Goal: Task Accomplishment & Management: Manage account settings

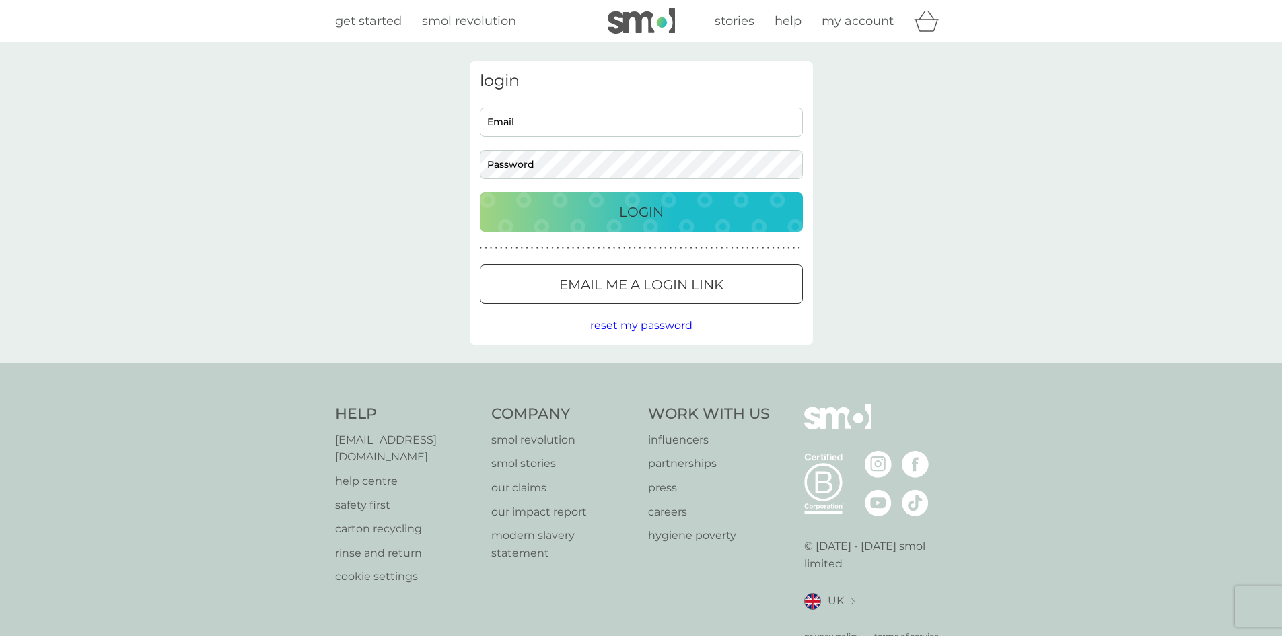
click at [507, 126] on input "Email" at bounding box center [641, 122] width 323 height 29
type input "ros.stephenson161@gmail.com"
click at [635, 214] on p "Login" at bounding box center [641, 212] width 44 height 22
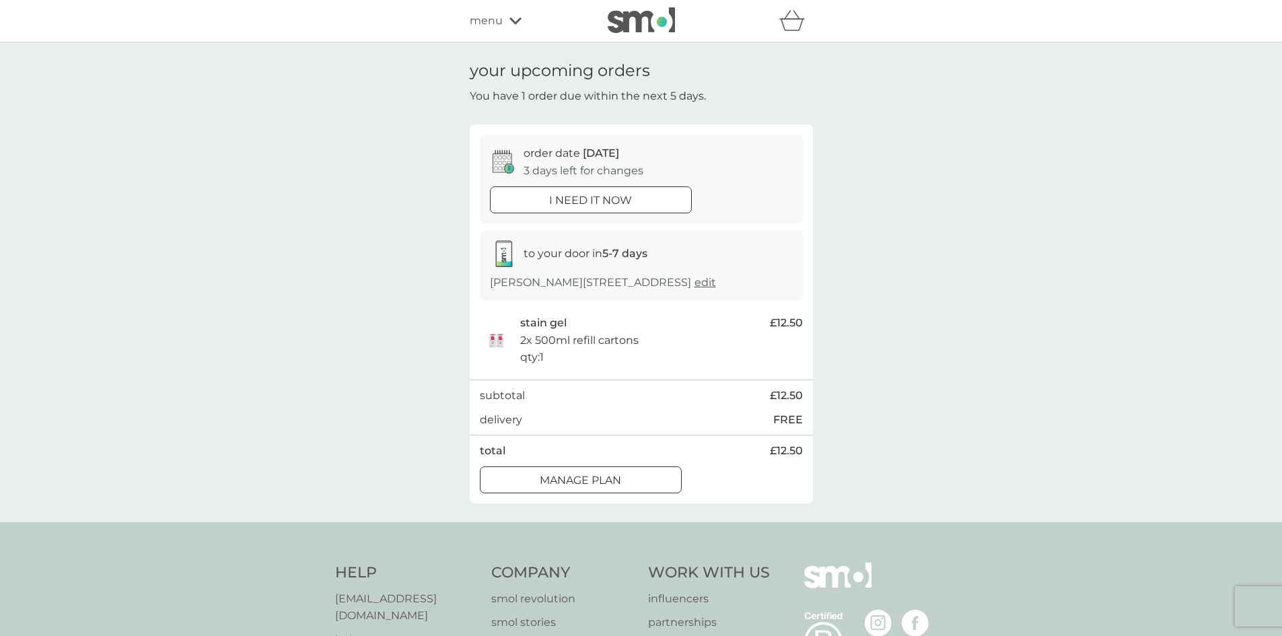
click at [589, 479] on div at bounding box center [580, 480] width 48 height 14
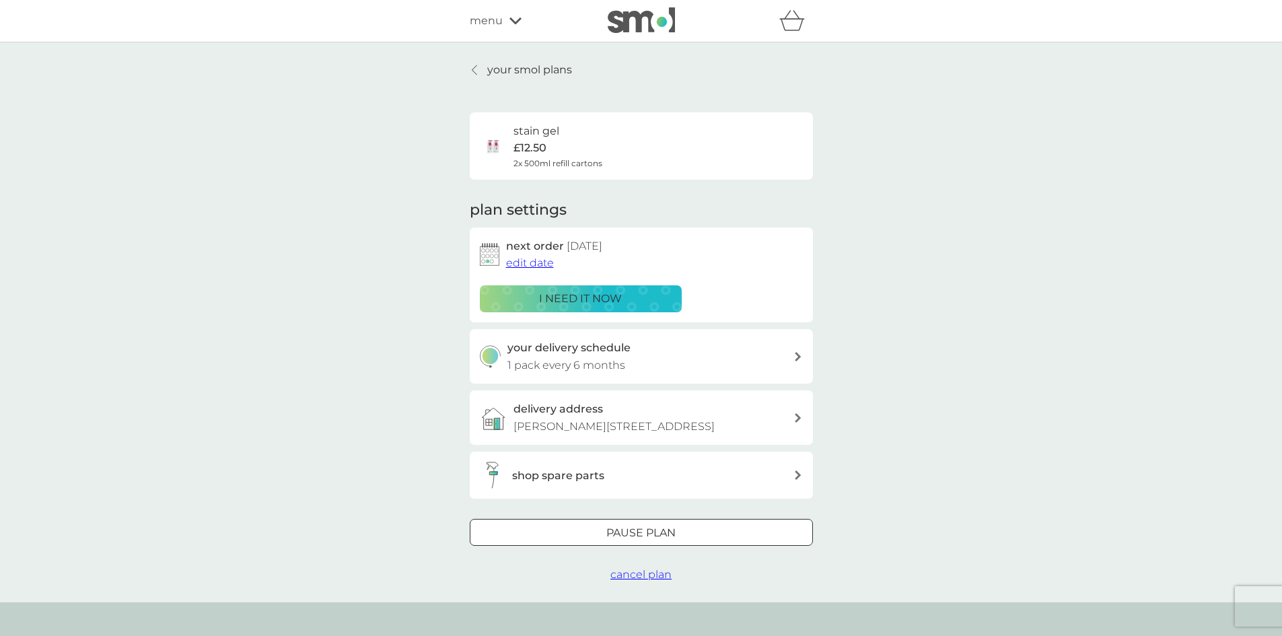
click at [533, 262] on span "edit date" at bounding box center [530, 262] width 48 height 13
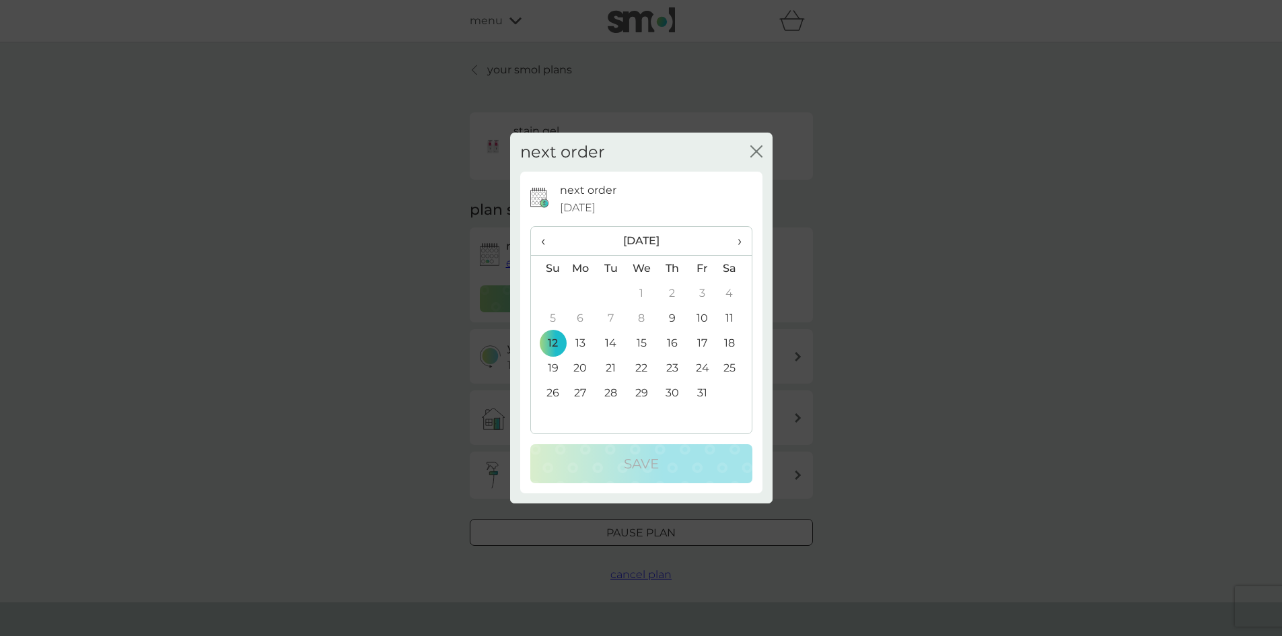
click at [739, 238] on span "›" at bounding box center [733, 241] width 13 height 28
click at [582, 313] on td "5" at bounding box center [580, 317] width 31 height 25
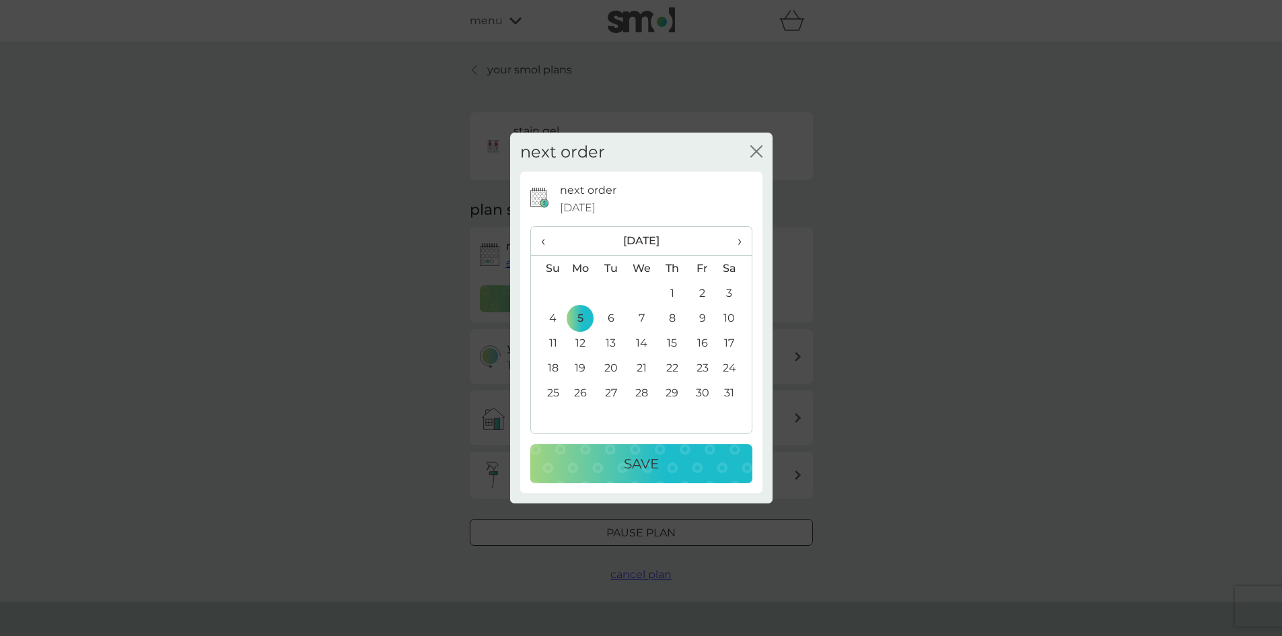
click at [630, 462] on p "Save" at bounding box center [641, 464] width 35 height 22
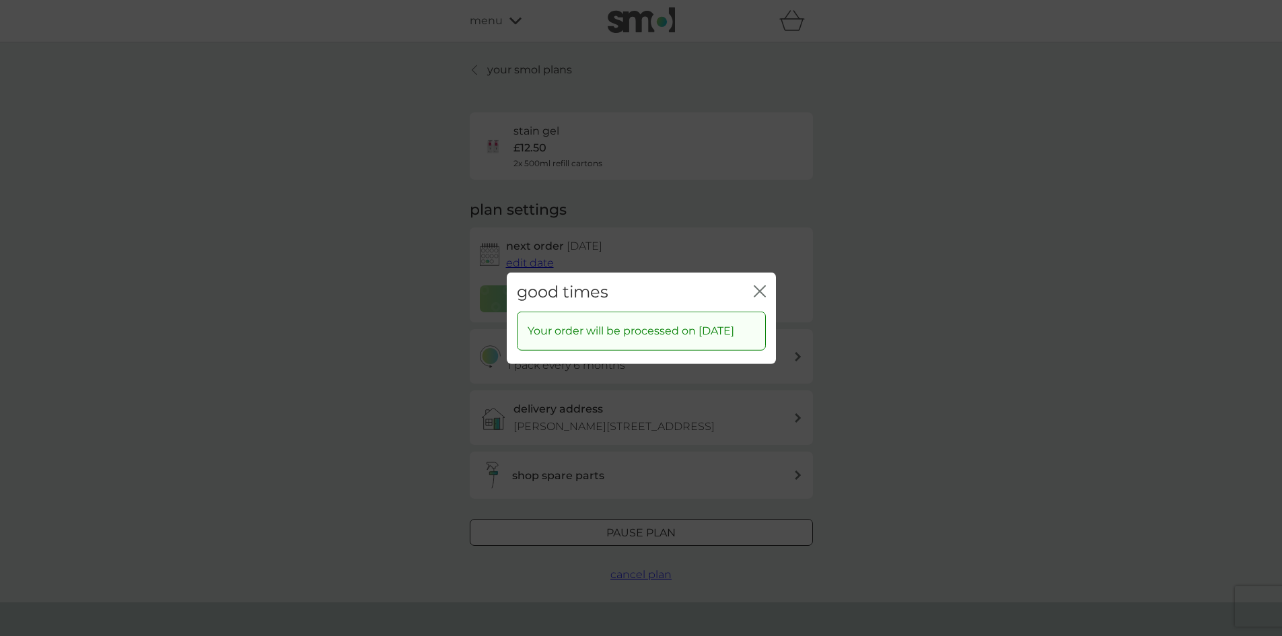
click at [758, 285] on icon "close" at bounding box center [756, 290] width 5 height 11
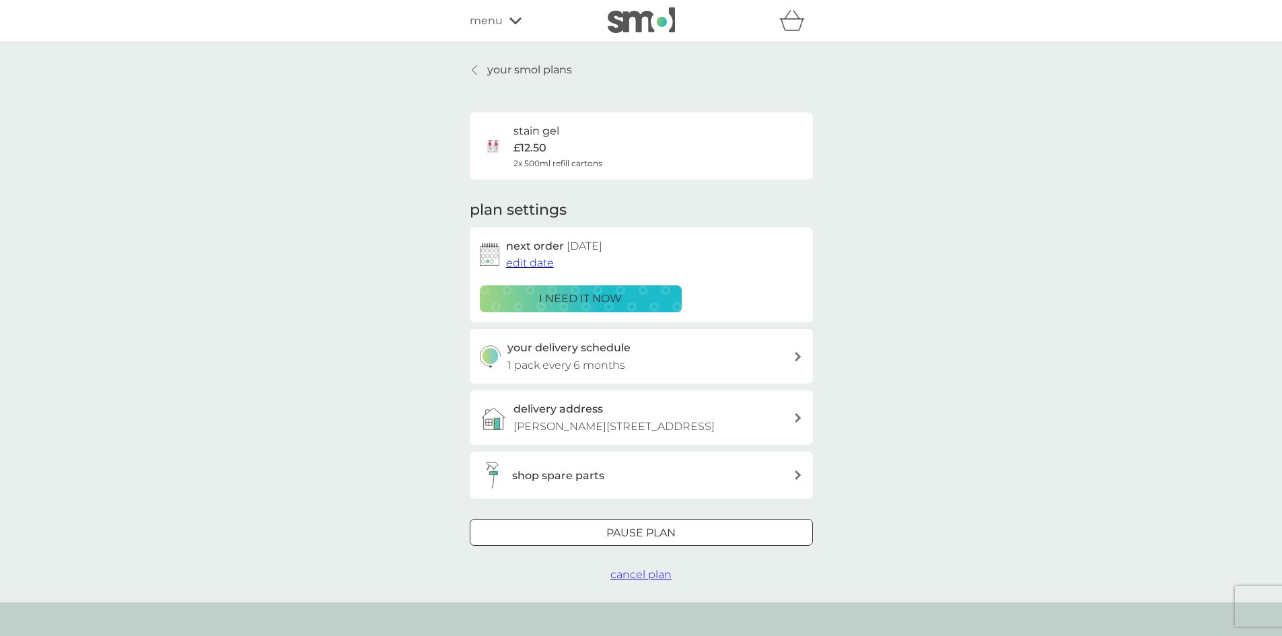
click at [514, 75] on p "your smol plans" at bounding box center [529, 69] width 85 height 17
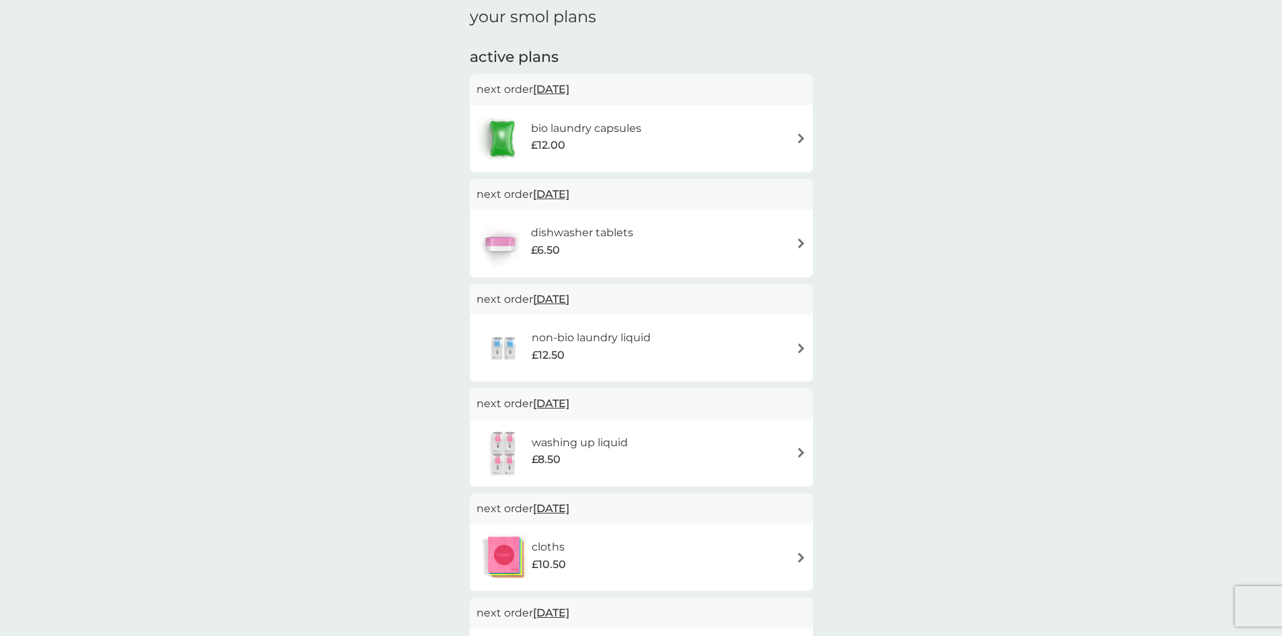
scroll to position [202, 0]
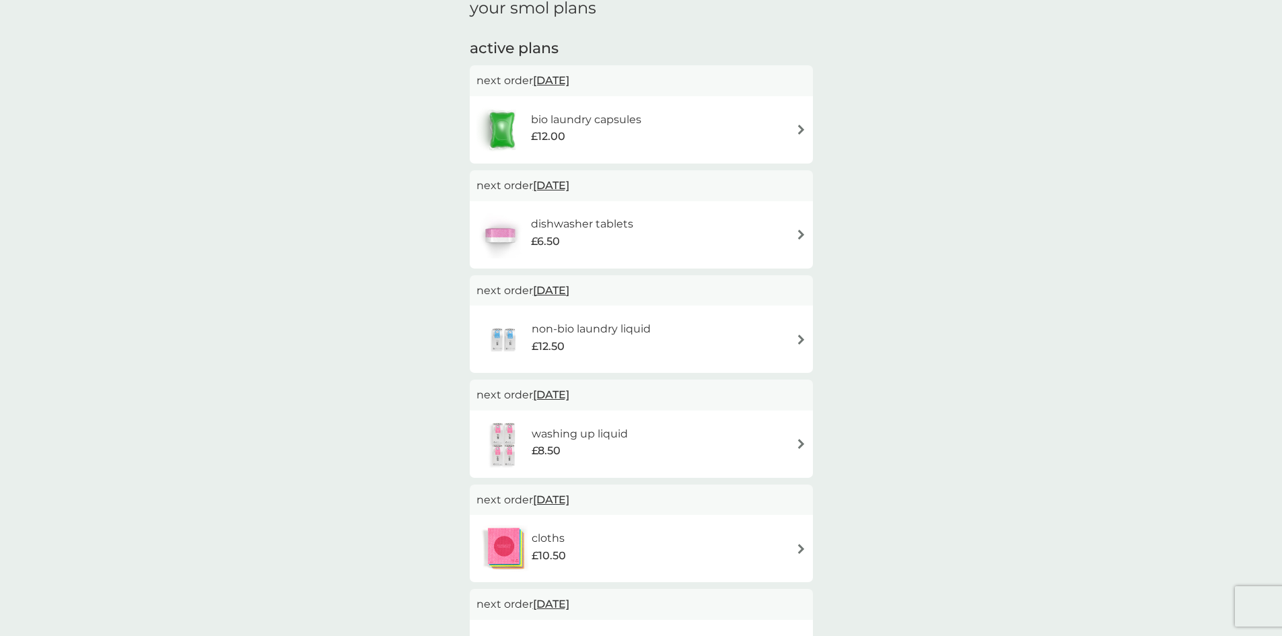
click at [552, 289] on span "[DATE]" at bounding box center [551, 290] width 36 height 26
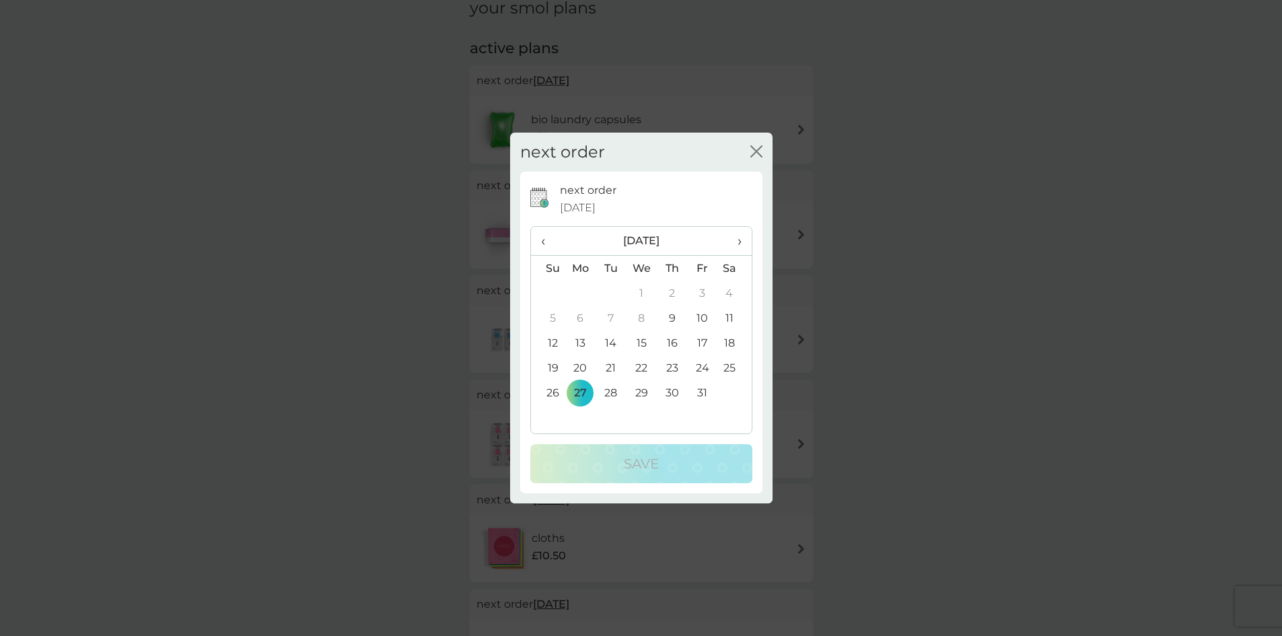
click at [737, 242] on span "›" at bounding box center [733, 241] width 13 height 28
click at [579, 316] on td "5" at bounding box center [580, 317] width 31 height 25
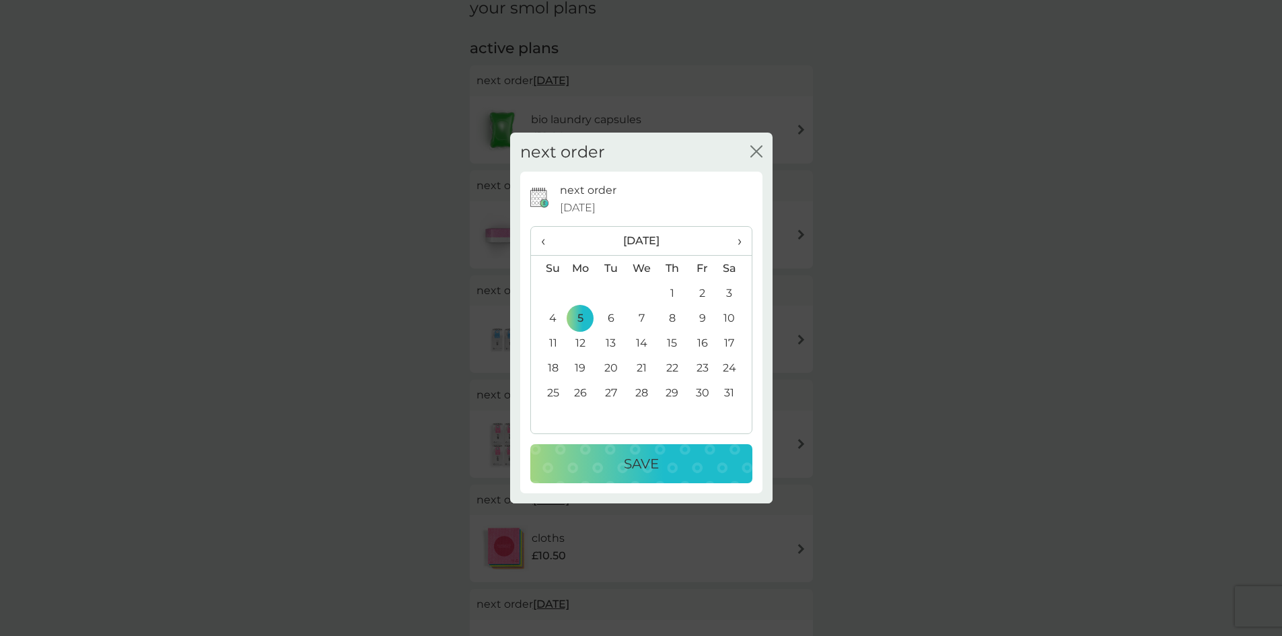
click at [642, 465] on p "Save" at bounding box center [641, 464] width 35 height 22
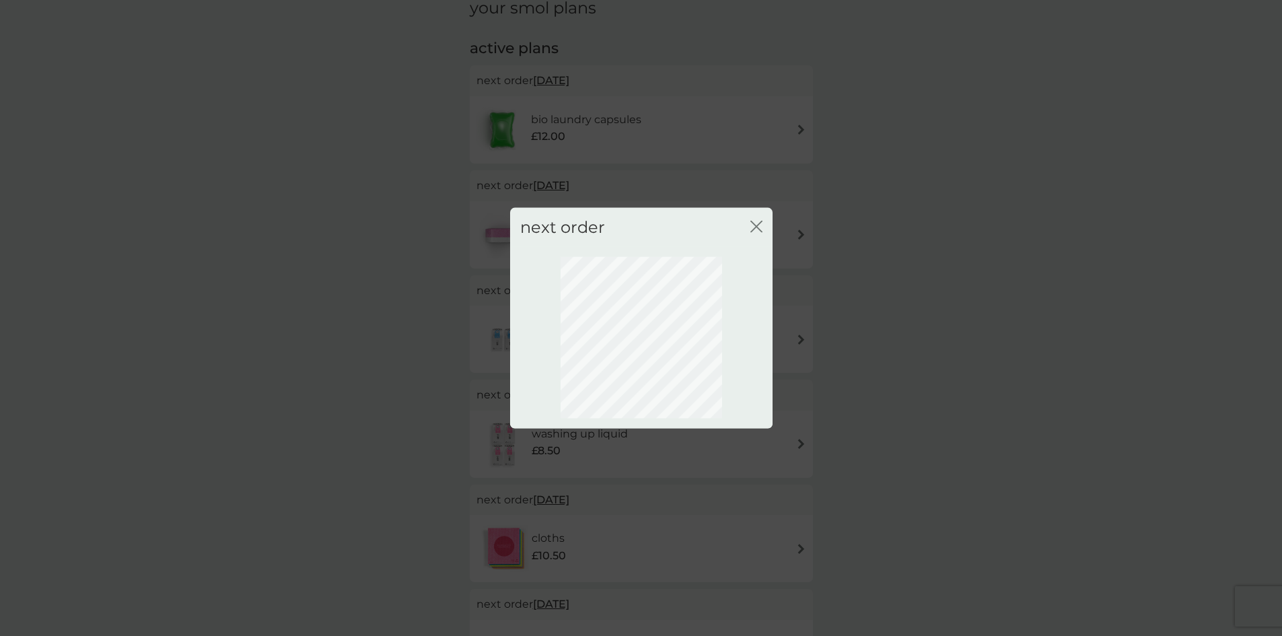
scroll to position [0, 0]
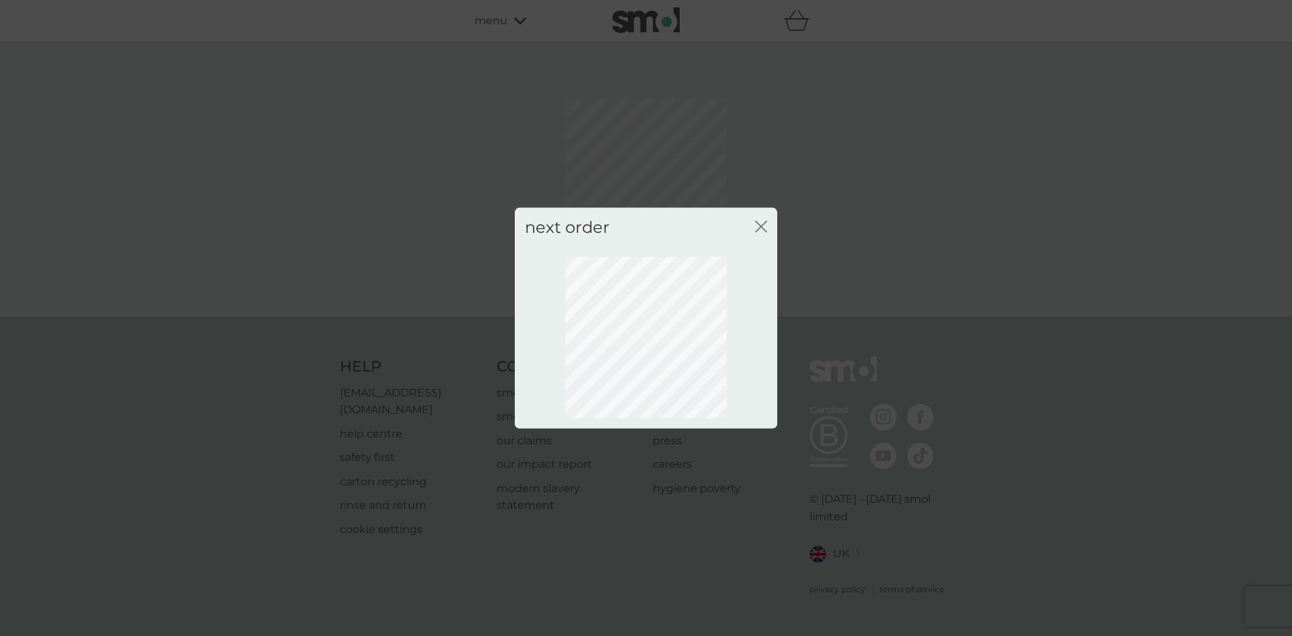
click at [642, 465] on div "next order close" at bounding box center [646, 318] width 1292 height 636
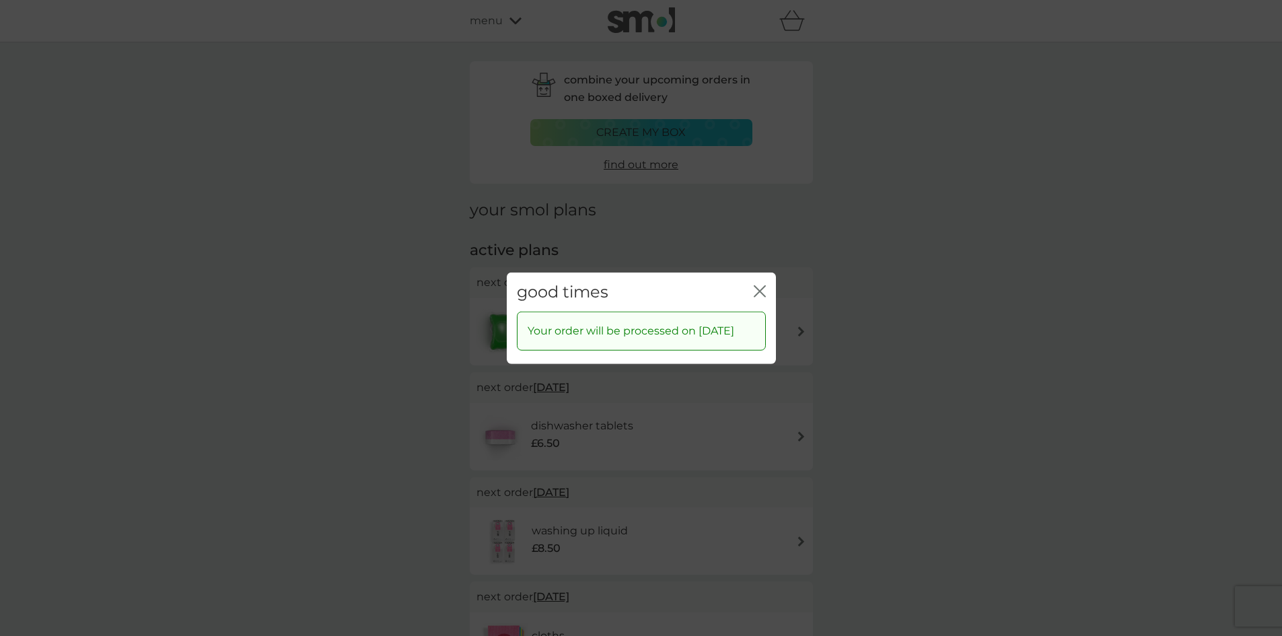
click at [763, 285] on icon "close" at bounding box center [762, 290] width 5 height 11
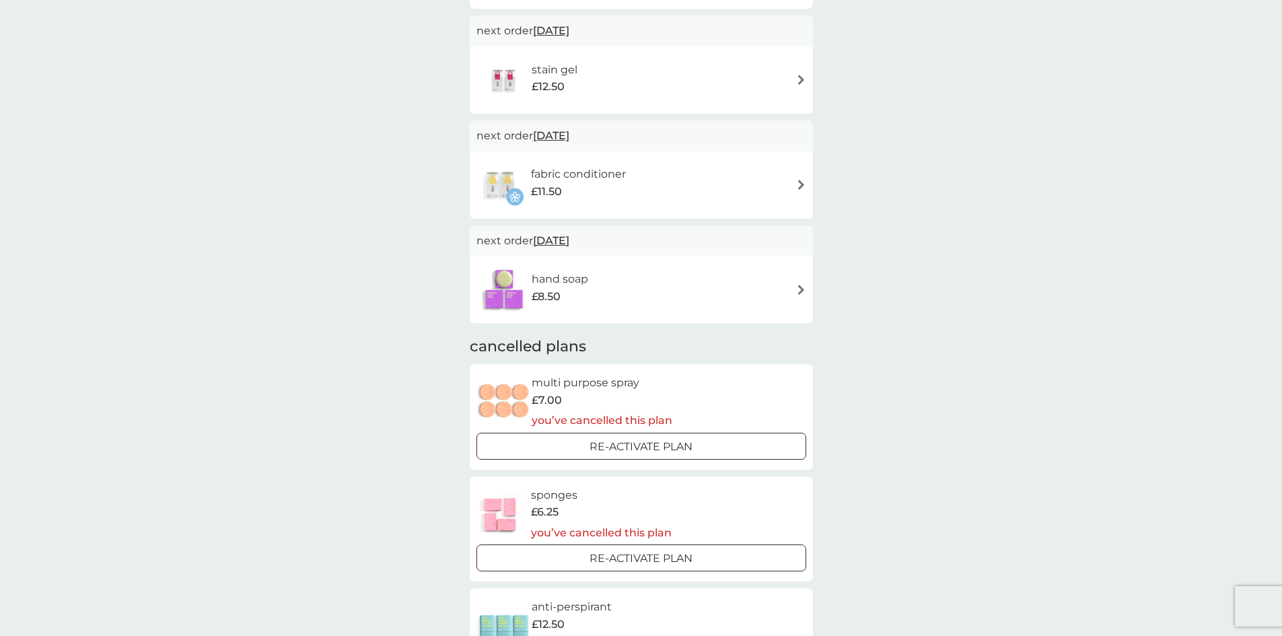
scroll to position [807, 0]
